Goal: Task Accomplishment & Management: Manage account settings

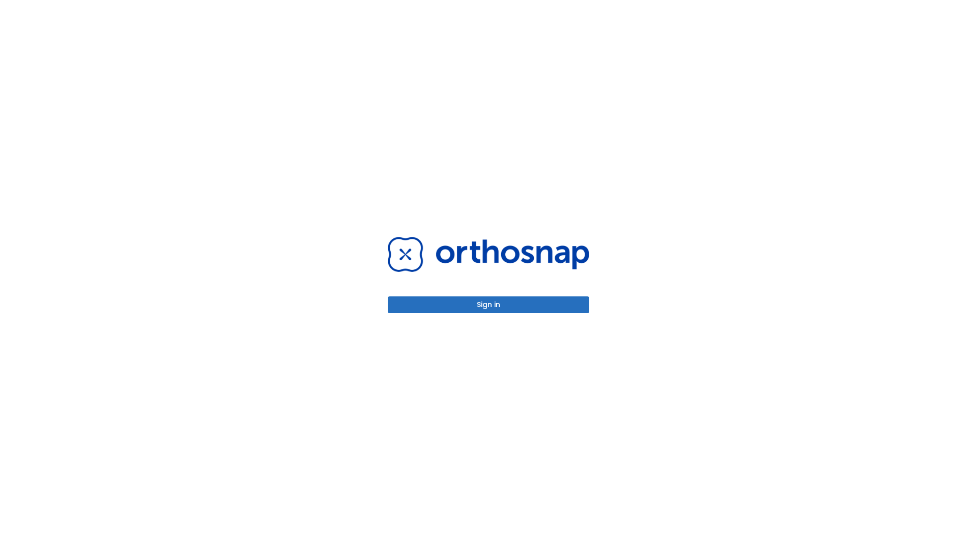
click at [489, 304] on button "Sign in" at bounding box center [489, 304] width 202 height 17
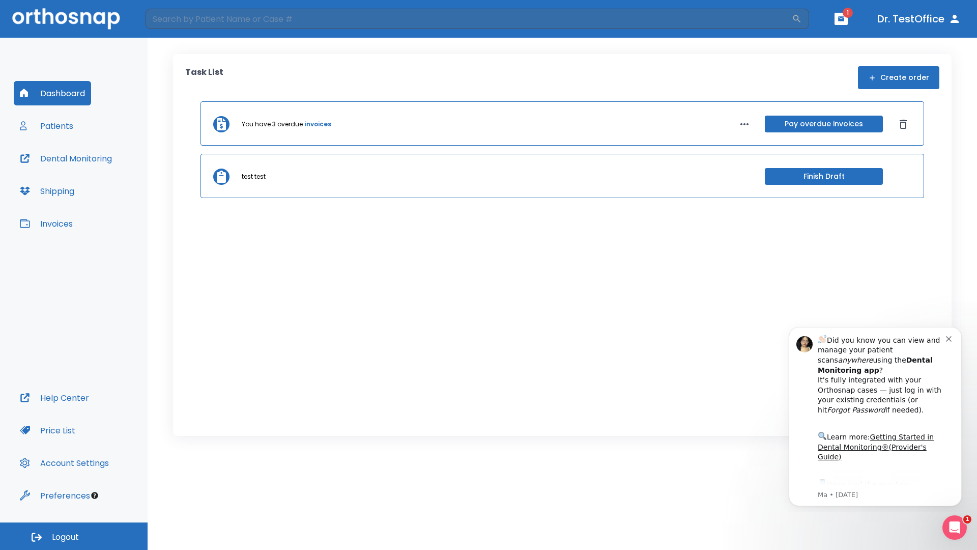
click at [74, 536] on span "Logout" at bounding box center [65, 536] width 27 height 11
